Goal: Find specific page/section: Find specific page/section

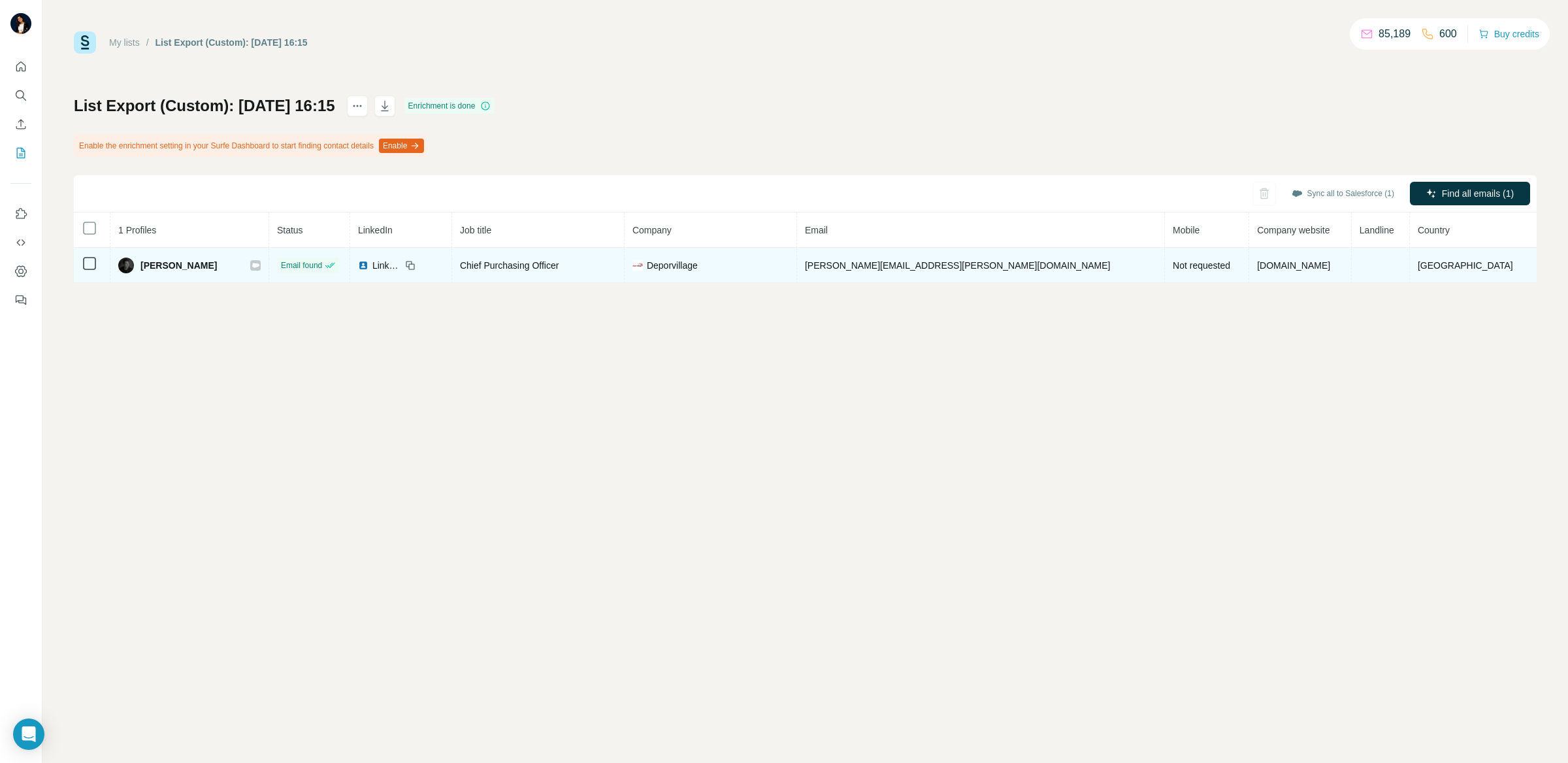
click at [697, 266] on span "Deporvillage" at bounding box center [672, 265] width 51 height 13
click at [259, 267] on icon at bounding box center [256, 264] width 8 height 4
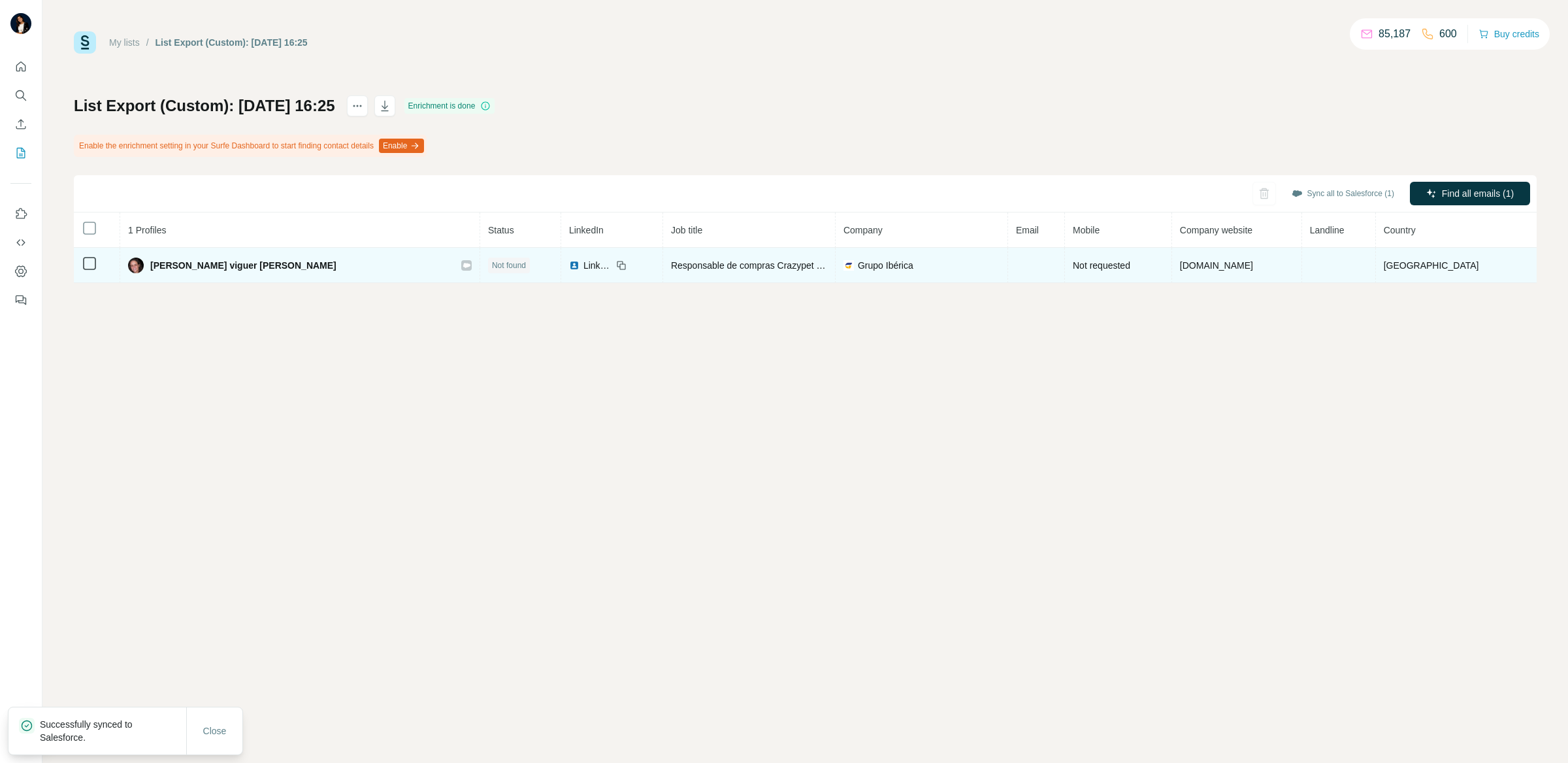
click at [462, 262] on icon at bounding box center [466, 265] width 8 height 10
